Goal: Information Seeking & Learning: Find specific fact

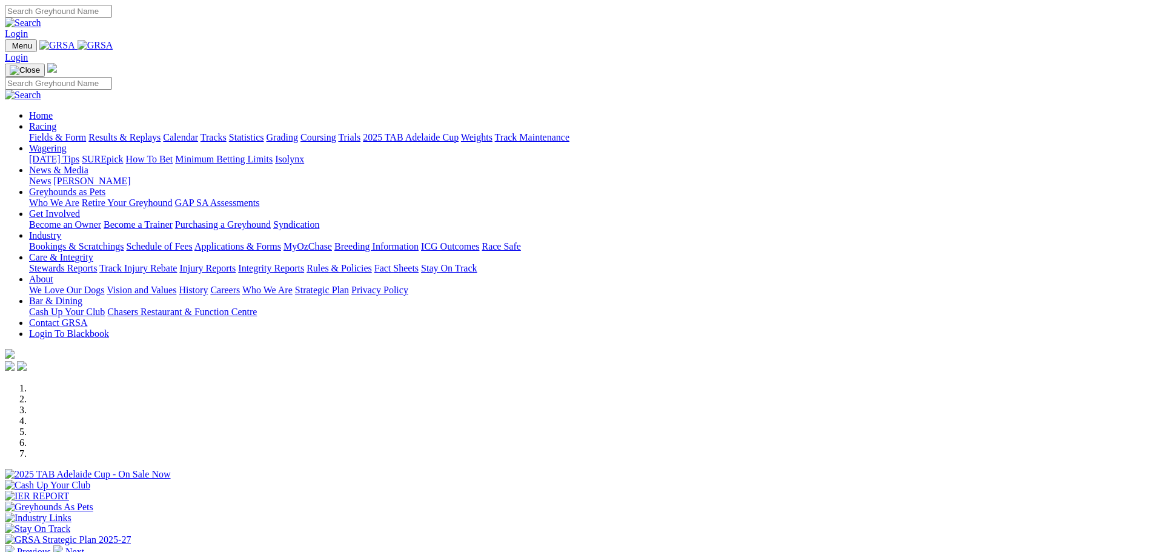
click at [161, 132] on link "Results & Replays" at bounding box center [124, 137] width 72 height 10
